Goal: Task Accomplishment & Management: Manage account settings

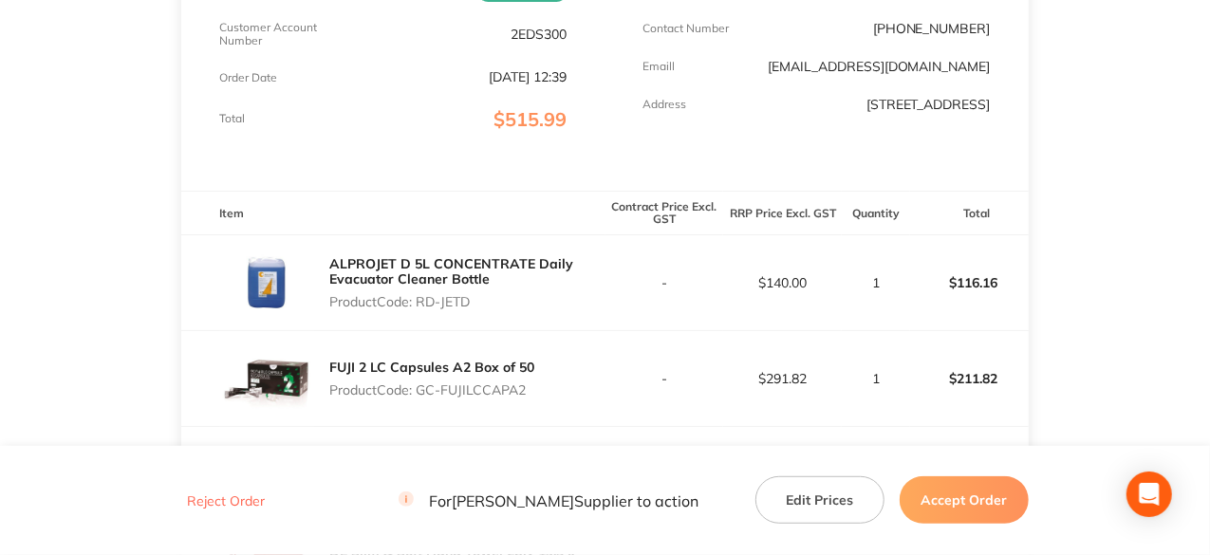
scroll to position [380, 0]
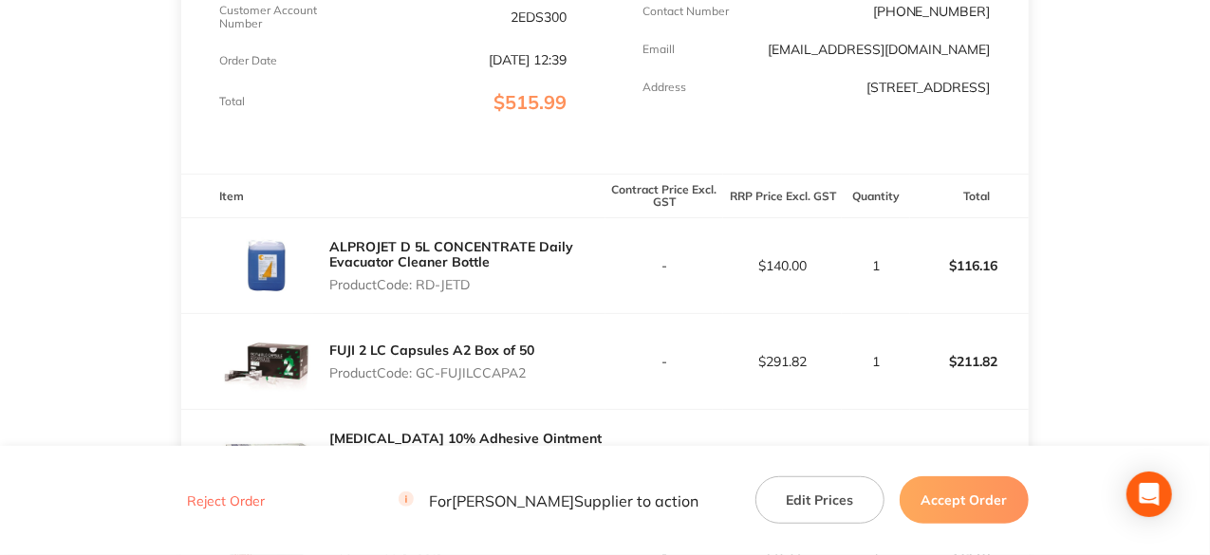
drag, startPoint x: 472, startPoint y: 285, endPoint x: 422, endPoint y: 288, distance: 49.4
click at [422, 288] on p "Product Code: RD-JETD" at bounding box center [466, 284] width 275 height 15
copy p "RD-JETD"
drag, startPoint x: 525, startPoint y: 373, endPoint x: 420, endPoint y: 379, distance: 105.5
click at [420, 379] on p "Product Code: GC-FUJILCCAPA2" at bounding box center [431, 372] width 205 height 15
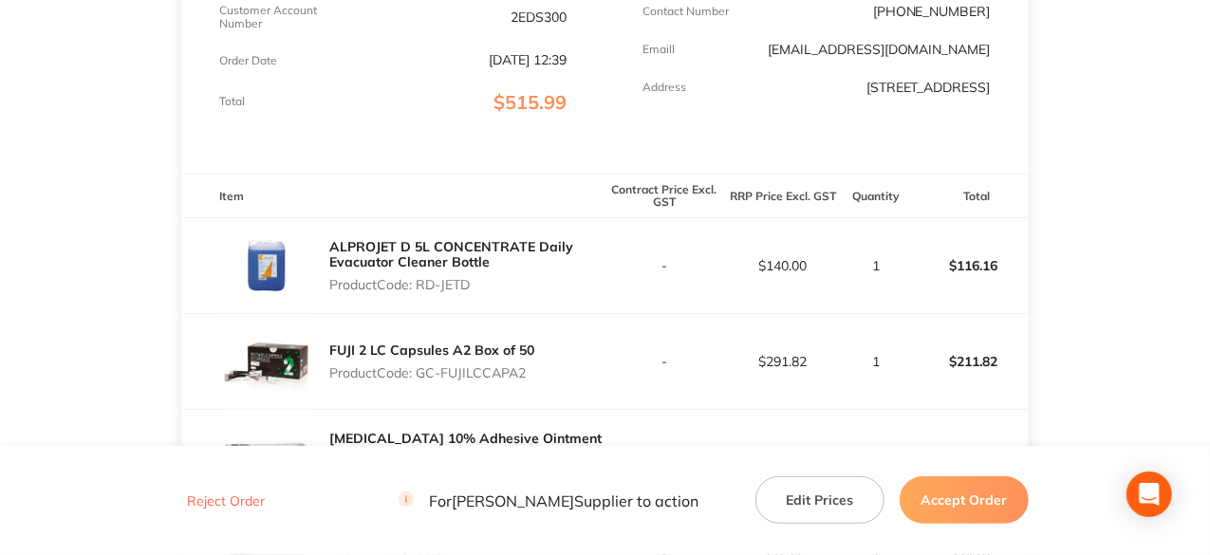
copy p "GC-FUJILCCAPA2"
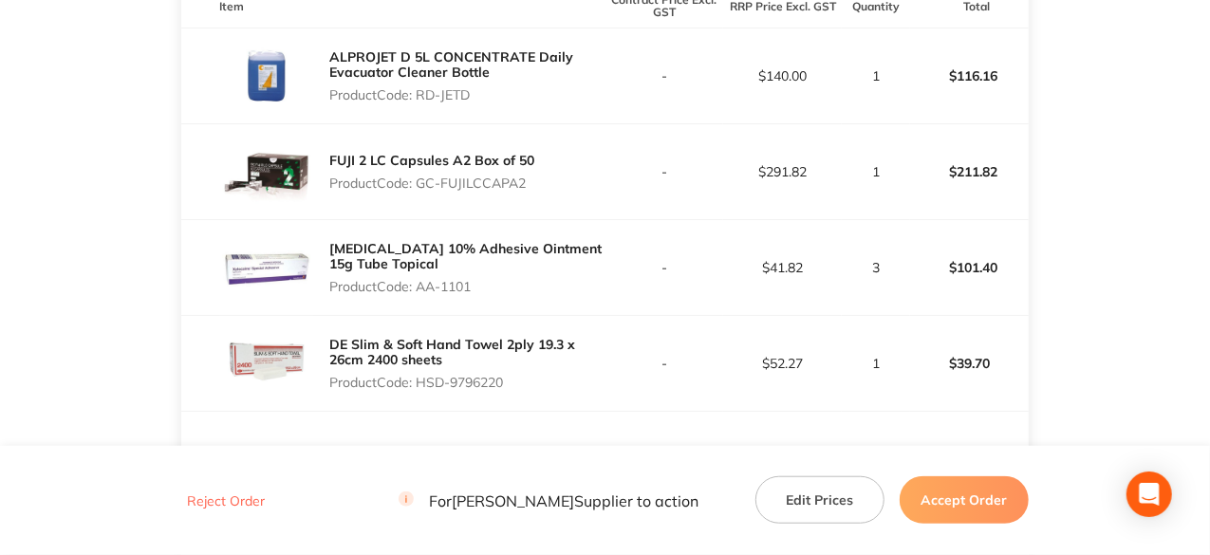
drag, startPoint x: 478, startPoint y: 287, endPoint x: 421, endPoint y: 290, distance: 58.0
click at [421, 290] on p "Product Code: AA-1101" at bounding box center [466, 286] width 275 height 15
copy p "AA-1101"
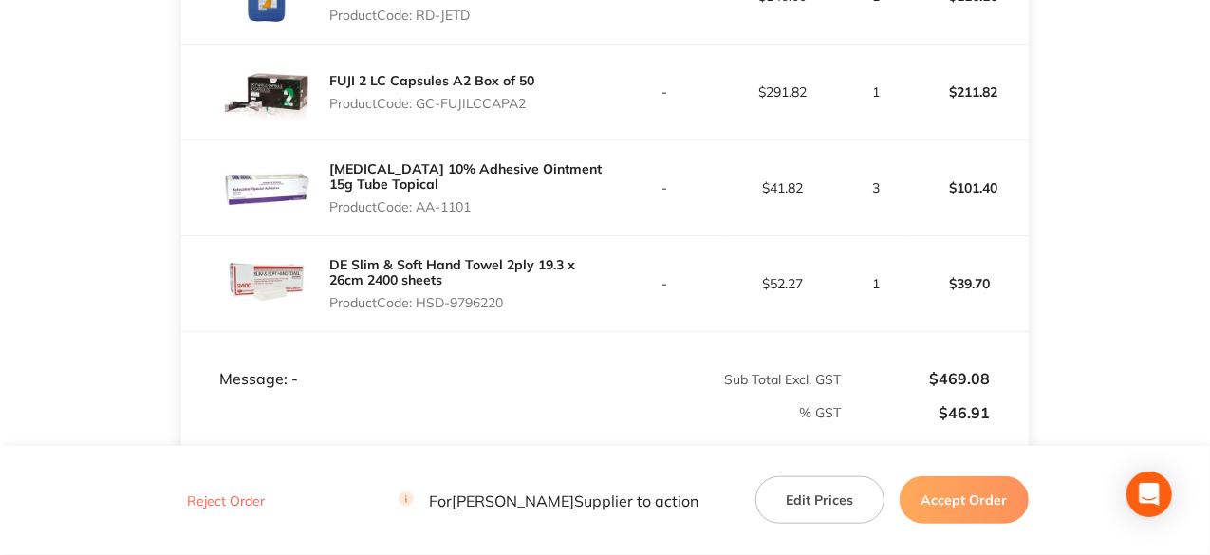
scroll to position [759, 0]
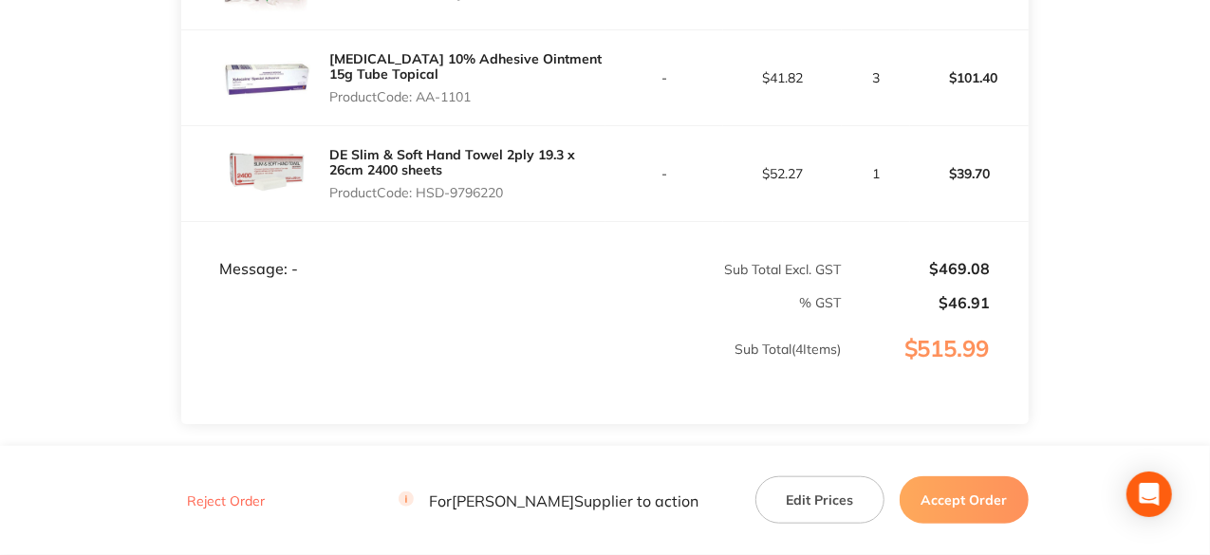
drag, startPoint x: 510, startPoint y: 191, endPoint x: 420, endPoint y: 195, distance: 90.3
click at [420, 195] on p "Product Code: HSD-9796220" at bounding box center [466, 192] width 275 height 15
copy p "HSD-9796220"
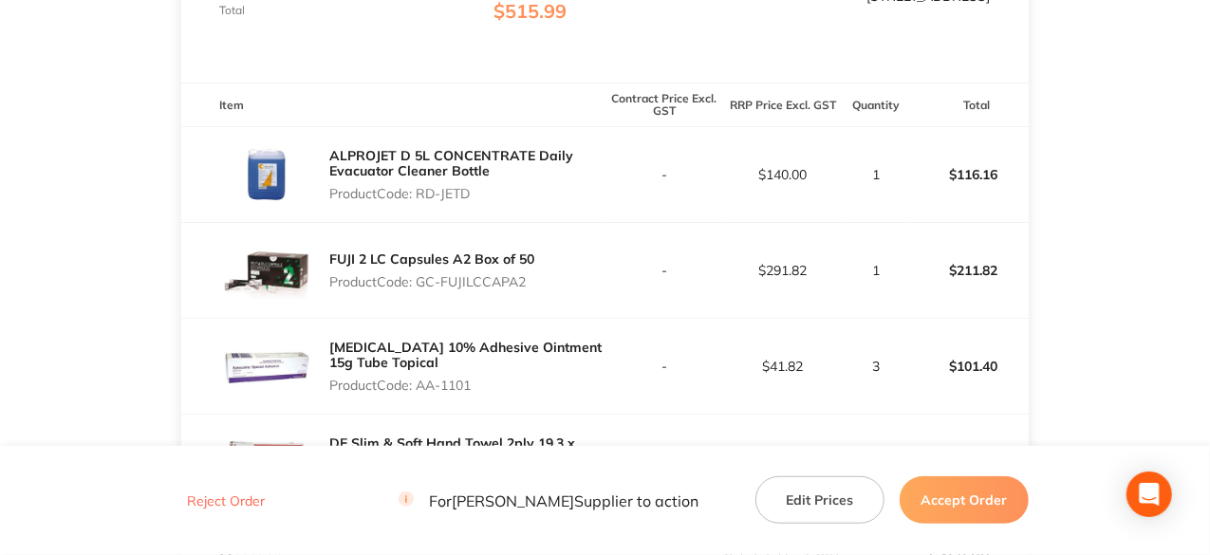
scroll to position [0, 0]
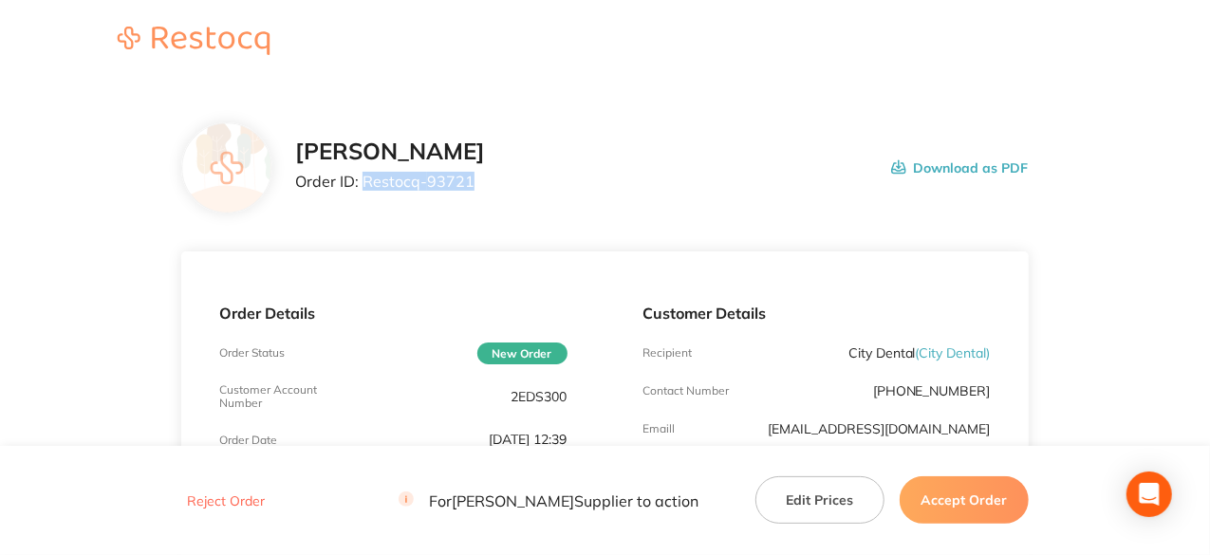
drag, startPoint x: 471, startPoint y: 183, endPoint x: 366, endPoint y: 183, distance: 104.4
click at [366, 183] on p "Order ID: Restocq- 93721" at bounding box center [390, 181] width 190 height 17
copy p "Restocq- 93721"
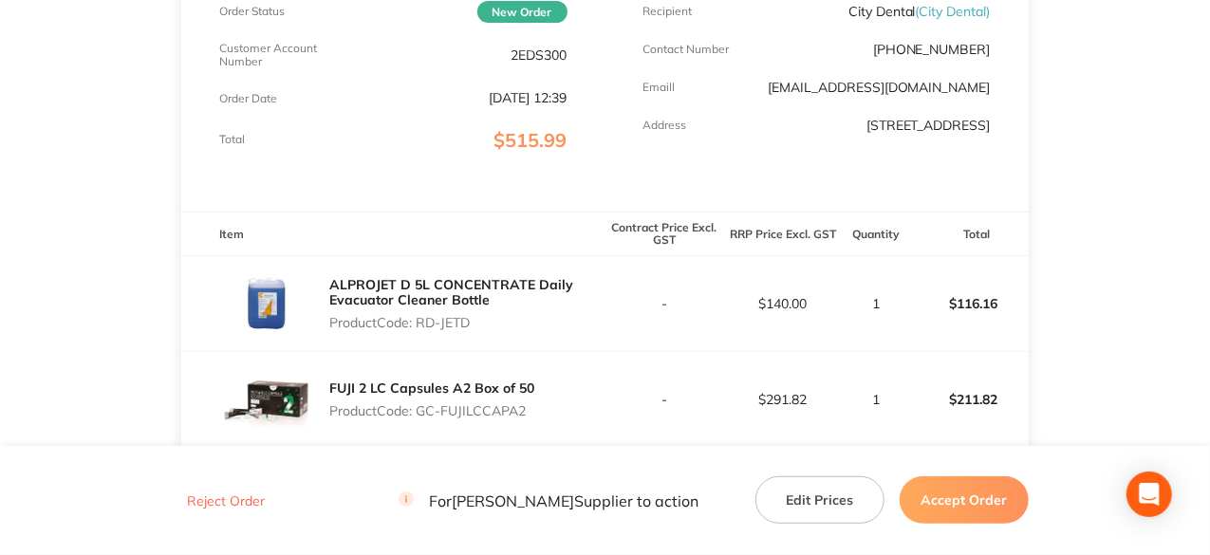
scroll to position [570, 0]
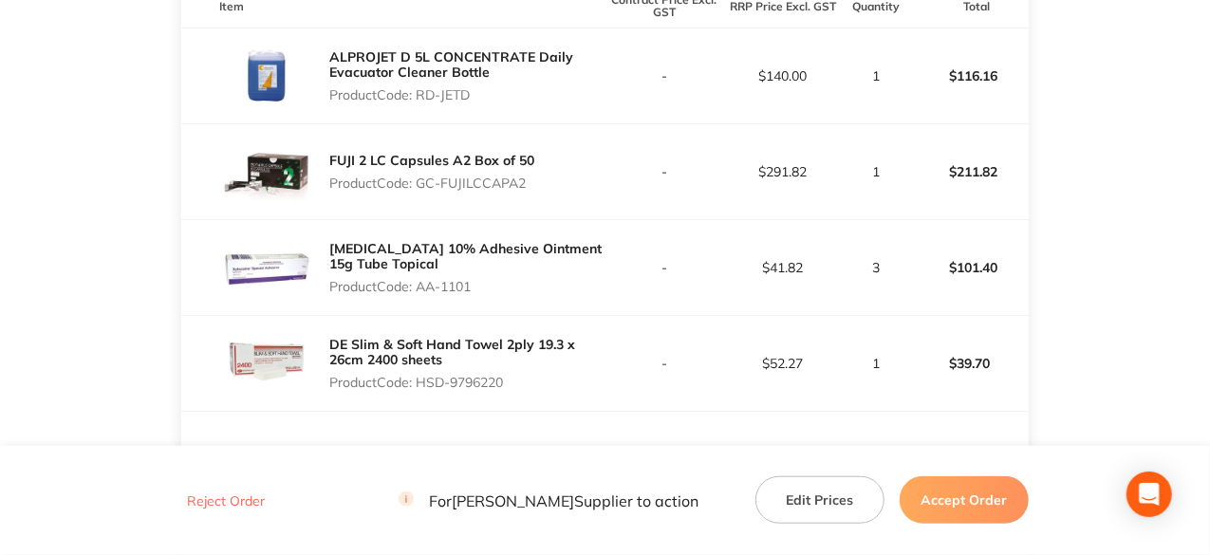
click at [962, 491] on button "Accept Order" at bounding box center [964, 500] width 129 height 47
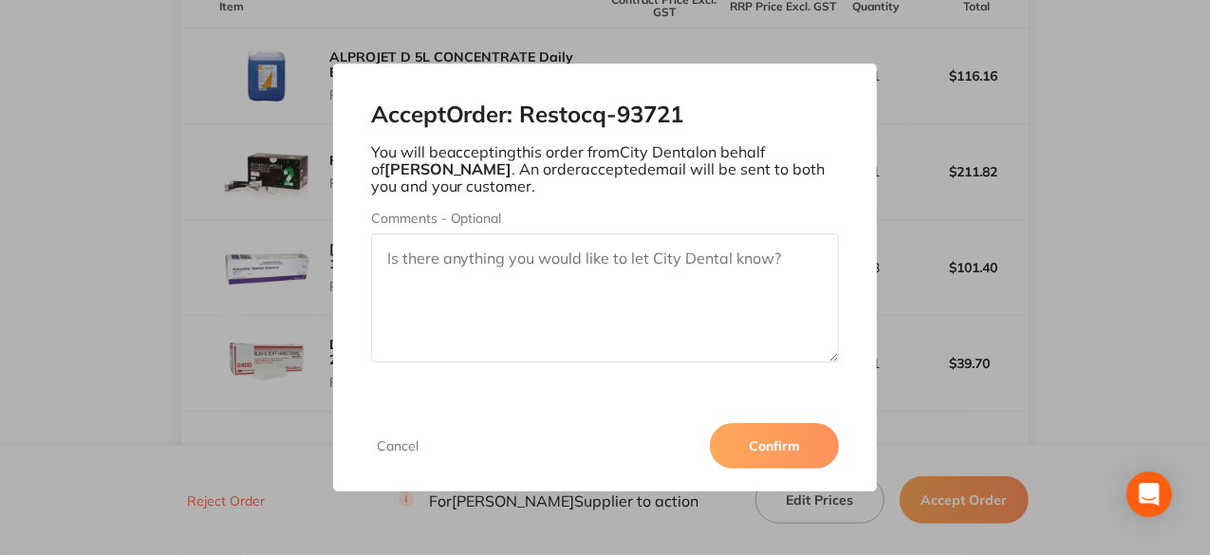
click at [757, 446] on button "Confirm" at bounding box center [774, 446] width 129 height 46
